Goal: Task Accomplishment & Management: Manage account settings

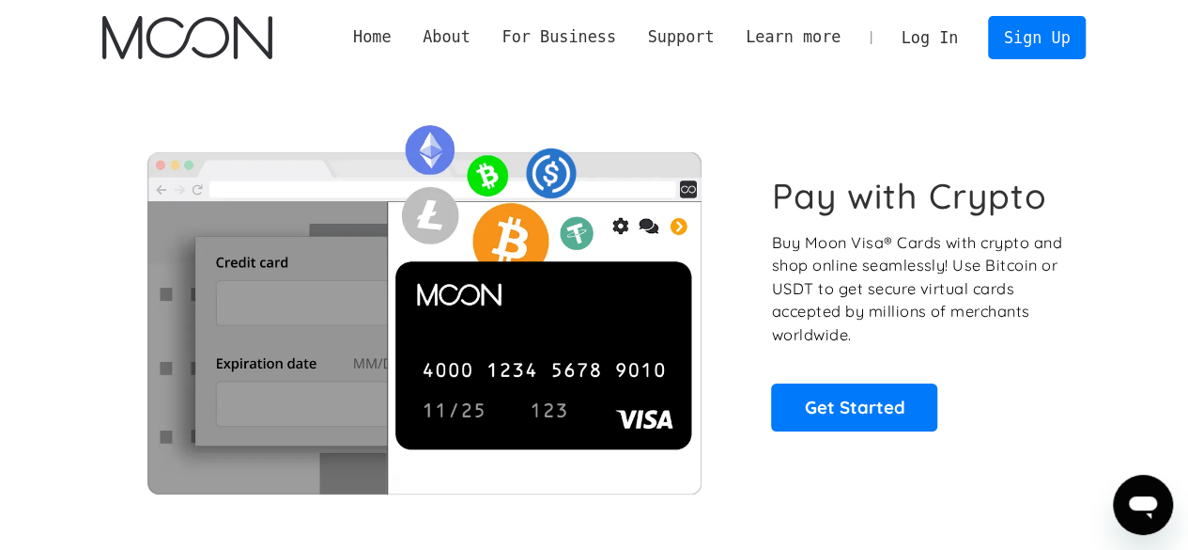
drag, startPoint x: 933, startPoint y: 33, endPoint x: 903, endPoint y: 12, distance: 36.5
click at [933, 33] on link "Log In" at bounding box center [930, 37] width 88 height 41
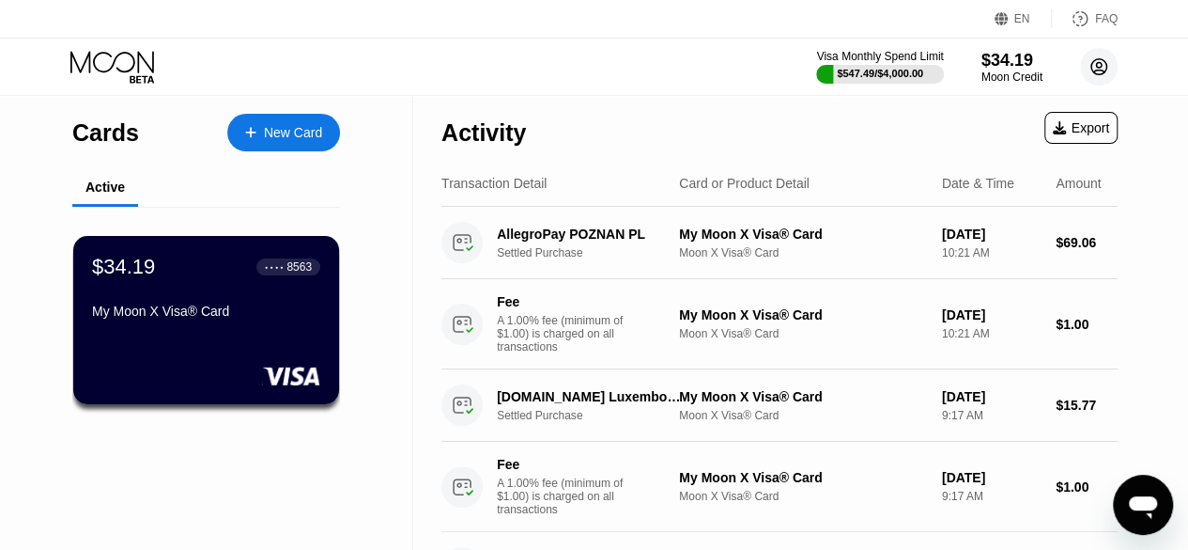
click at [1094, 70] on circle at bounding box center [1099, 67] width 38 height 38
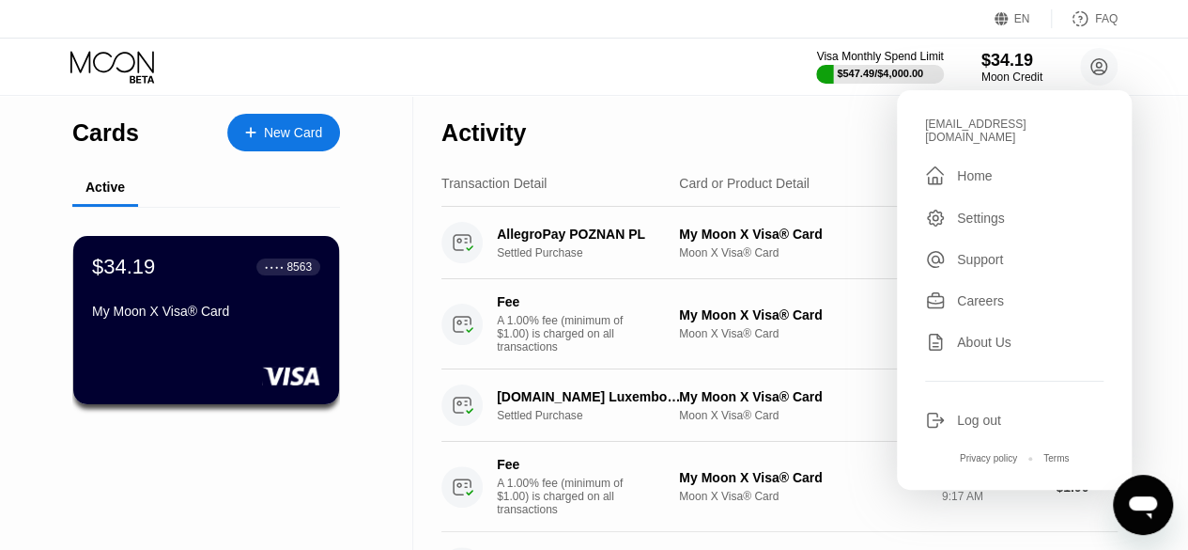
click at [997, 412] on div "Log out" at bounding box center [979, 419] width 44 height 15
